Goal: Task Accomplishment & Management: Complete application form

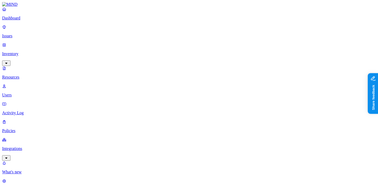
scroll to position [8, 0]
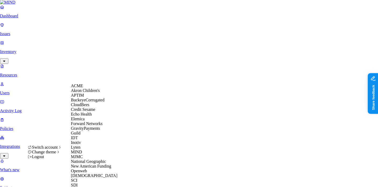
scroll to position [176, 0]
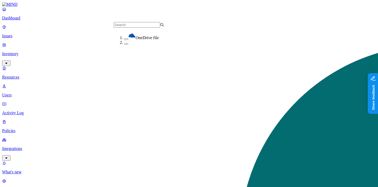
scroll to position [47, 0]
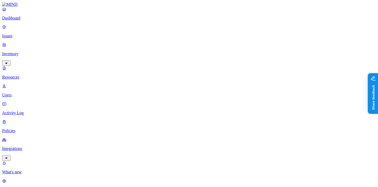
click at [39, 20] on p "Dashboard" at bounding box center [189, 18] width 374 height 5
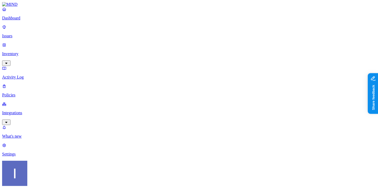
scroll to position [34, 0]
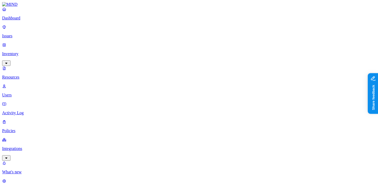
scroll to position [9, 0]
click at [37, 20] on p "Dashboard" at bounding box center [189, 18] width 374 height 5
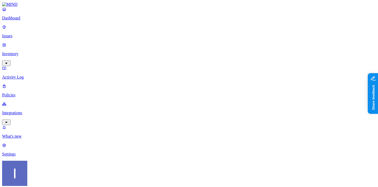
click at [40, 111] on p "Integrations" at bounding box center [189, 113] width 374 height 5
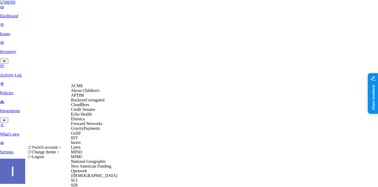
scroll to position [44, 0]
click at [96, 136] on div "Guild" at bounding box center [96, 133] width 51 height 5
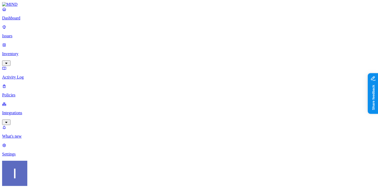
click at [26, 93] on p "Policies" at bounding box center [189, 95] width 374 height 5
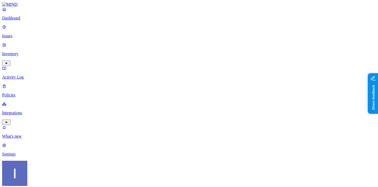
click at [39, 105] on nav "Dashboard Issues Inventory Activity Log Policies Integrations What's new 1 Sett…" at bounding box center [189, 82] width 374 height 150
click at [160, 109] on label "Data type" at bounding box center [156, 105] width 8 height 9
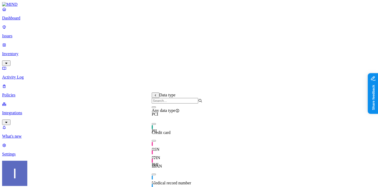
click at [168, 130] on span "Credit card" at bounding box center [161, 132] width 19 height 4
